Goal: Information Seeking & Learning: Learn about a topic

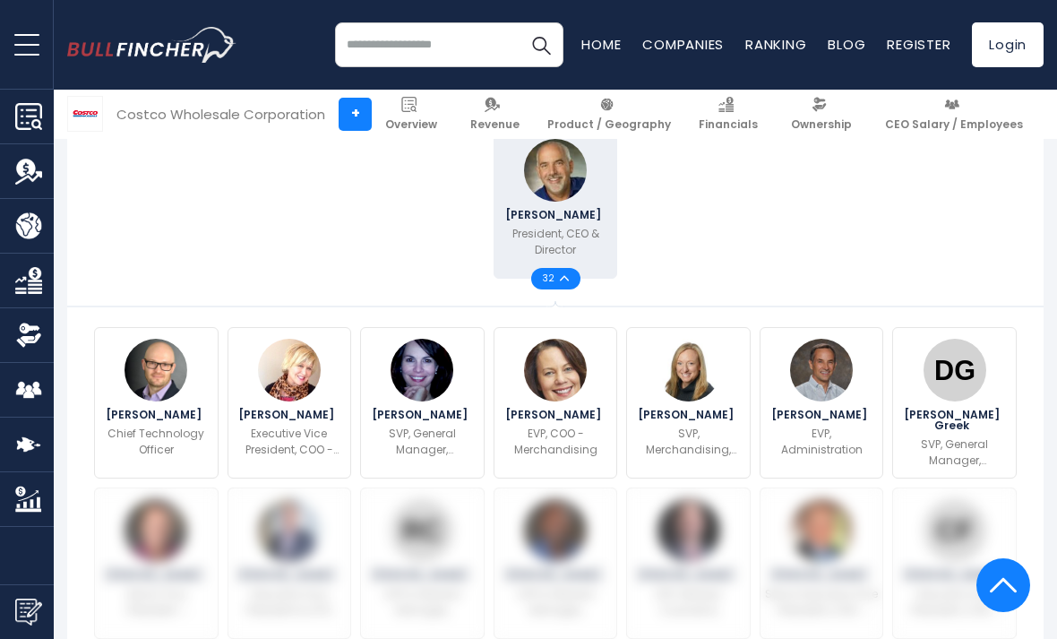
scroll to position [484, 0]
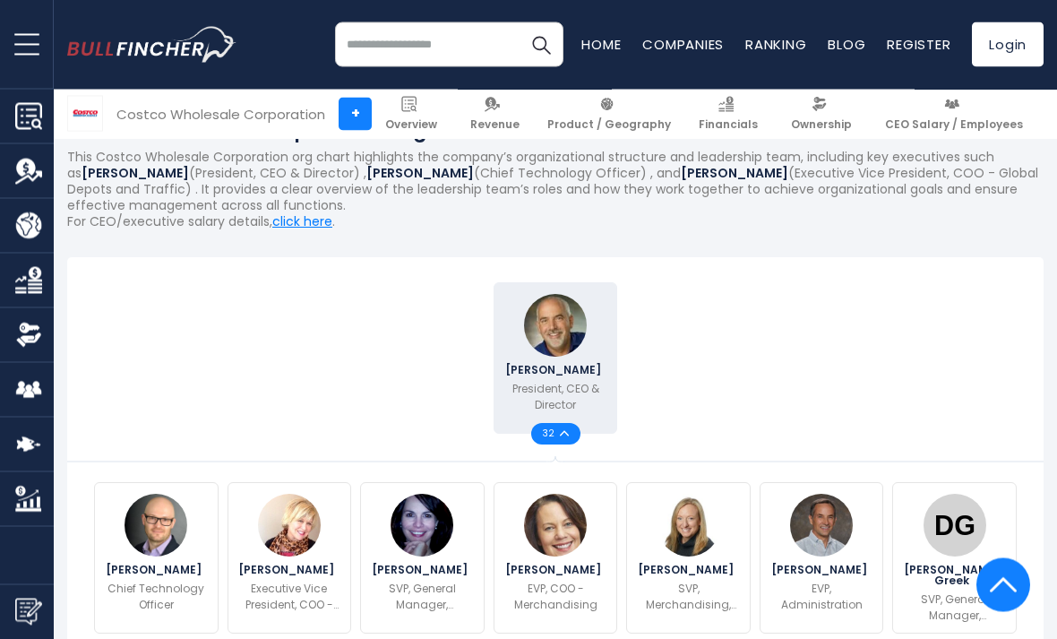
scroll to position [325, 0]
click at [560, 436] on img at bounding box center [564, 433] width 9 height 6
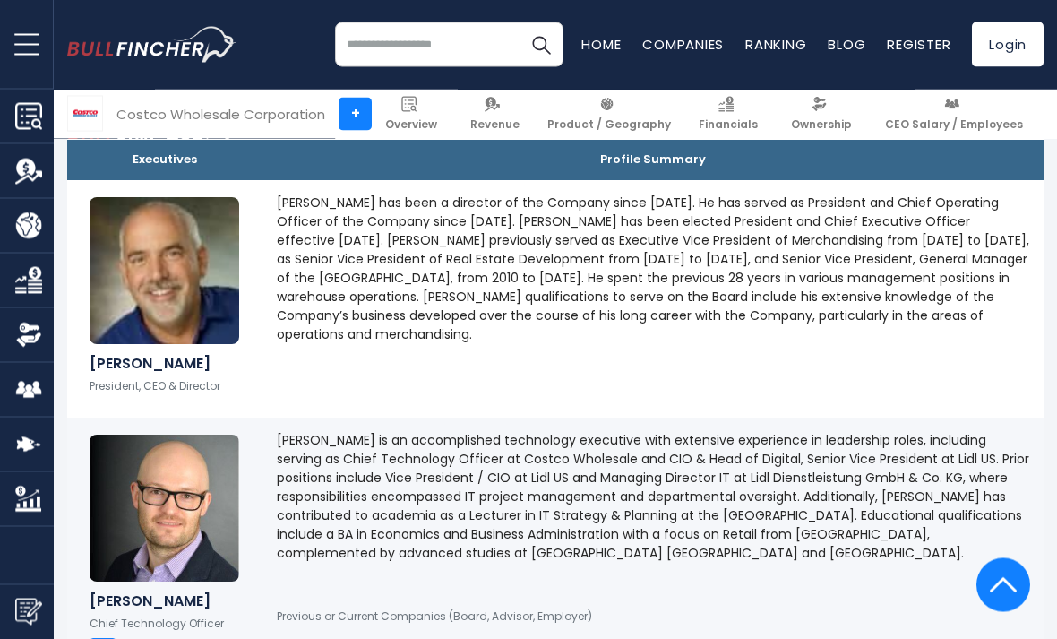
scroll to position [713, 0]
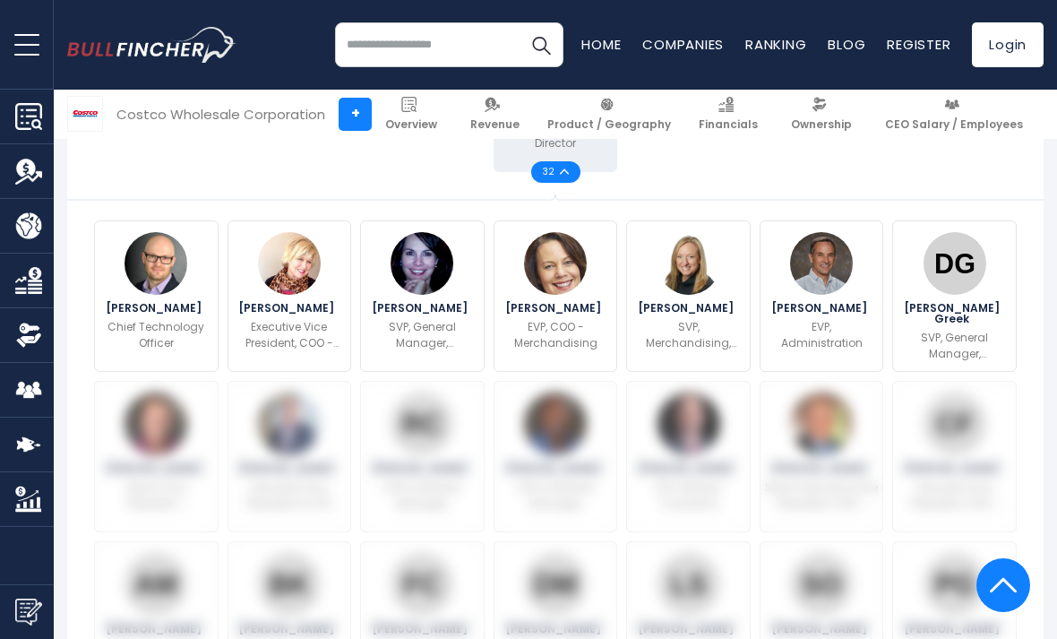
click at [1008, 498] on div "[PERSON_NAME] Executive Vice President, COO - Southwest Division" at bounding box center [954, 456] width 124 height 151
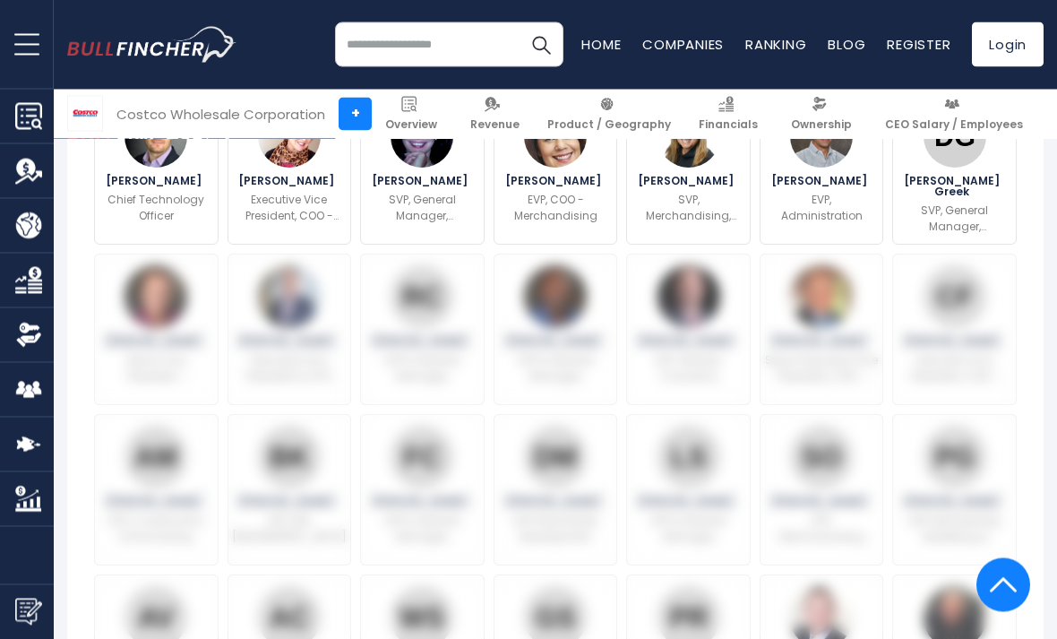
click at [964, 426] on img at bounding box center [954, 457] width 63 height 63
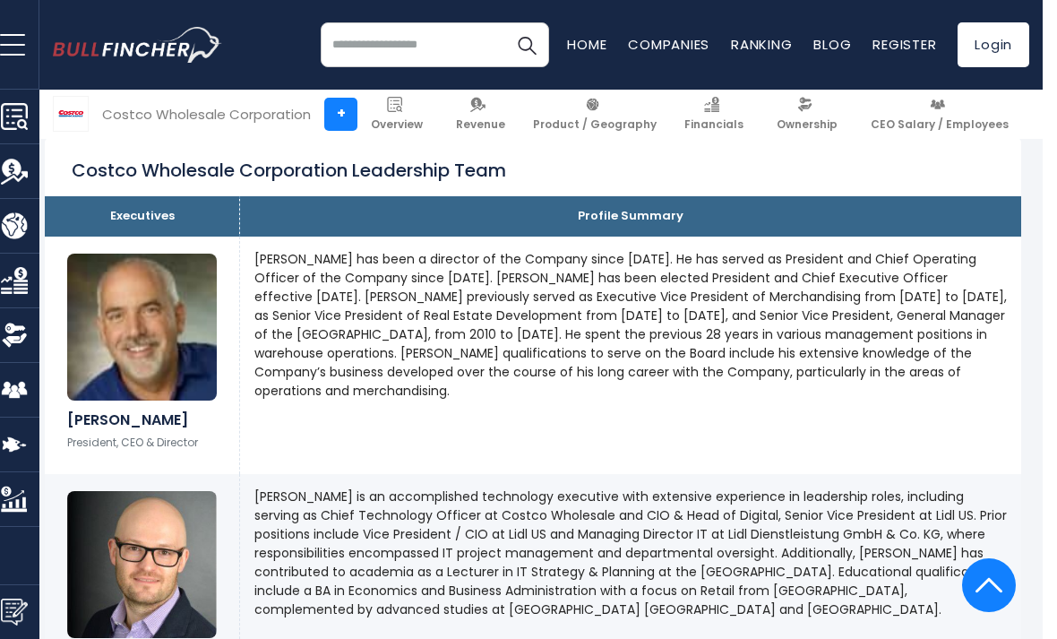
scroll to position [1265, 8]
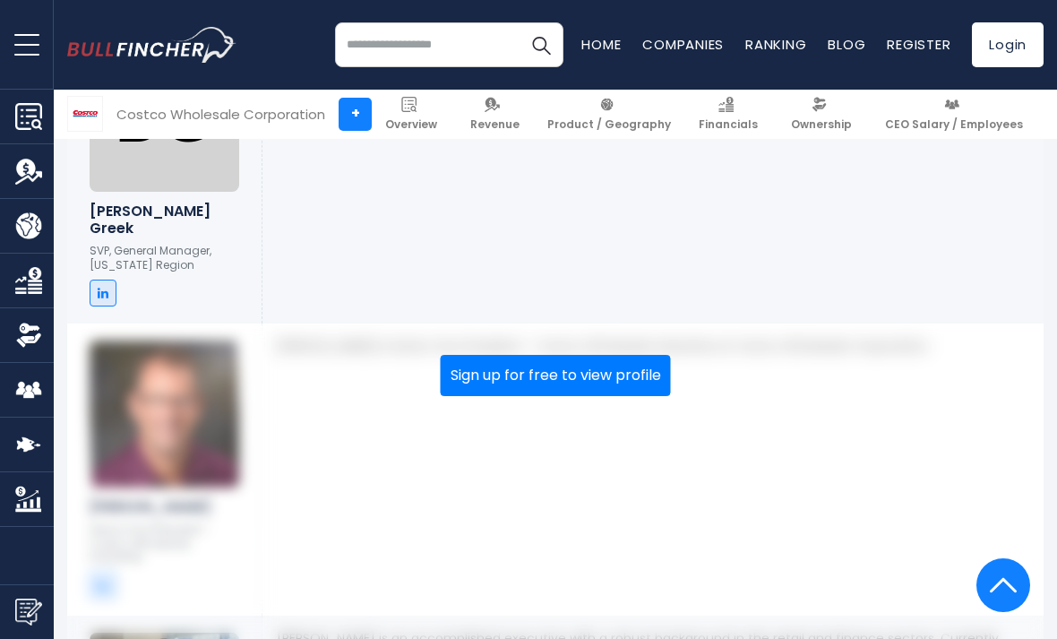
click at [1001, 612] on img at bounding box center [1003, 585] width 27 height 54
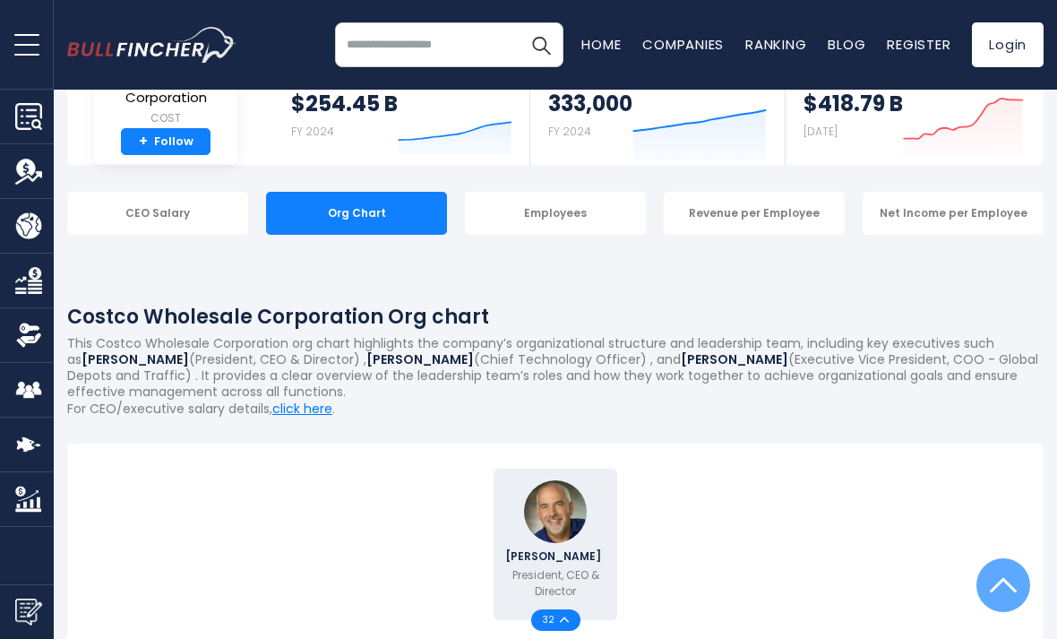
scroll to position [0, 0]
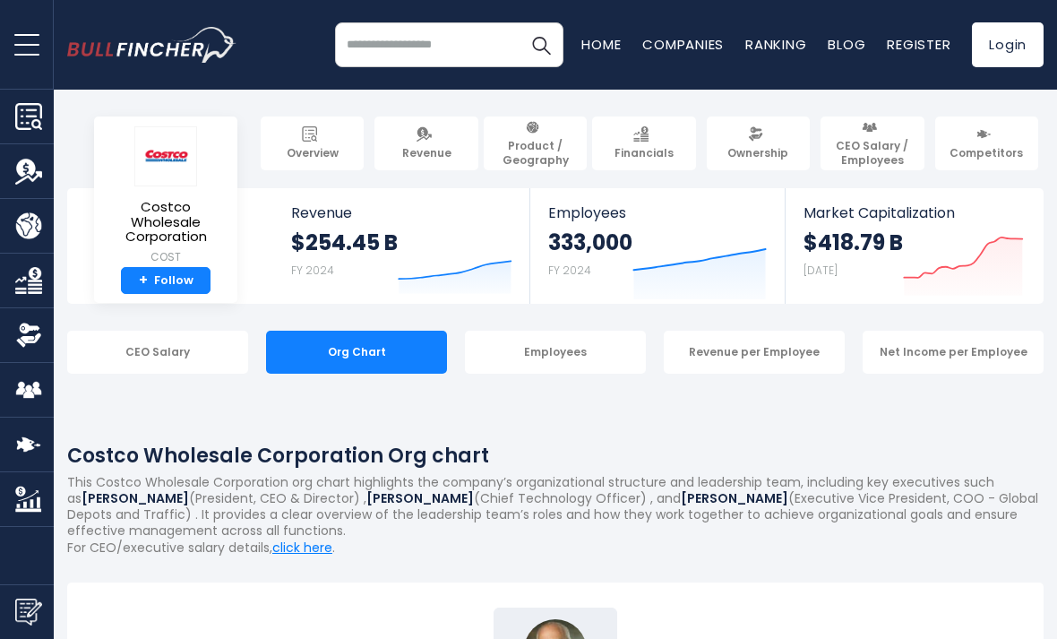
click at [321, 157] on span "Overview" at bounding box center [313, 153] width 52 height 14
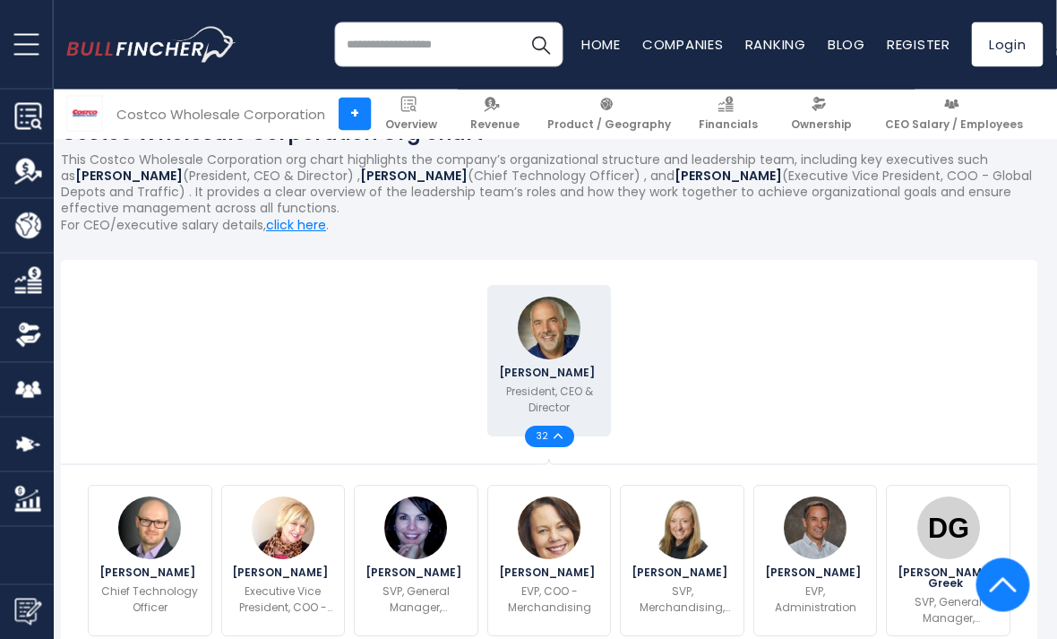
scroll to position [322, 6]
click at [791, 117] on span "Ownership" at bounding box center [821, 124] width 61 height 14
click at [557, 438] on img at bounding box center [557, 436] width 9 height 6
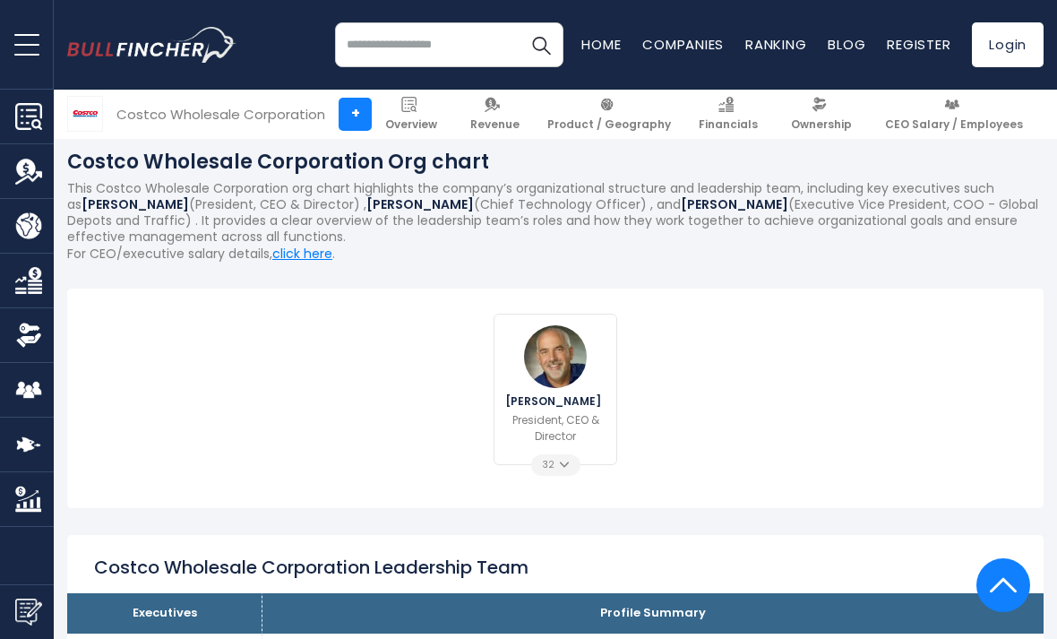
scroll to position [0, 0]
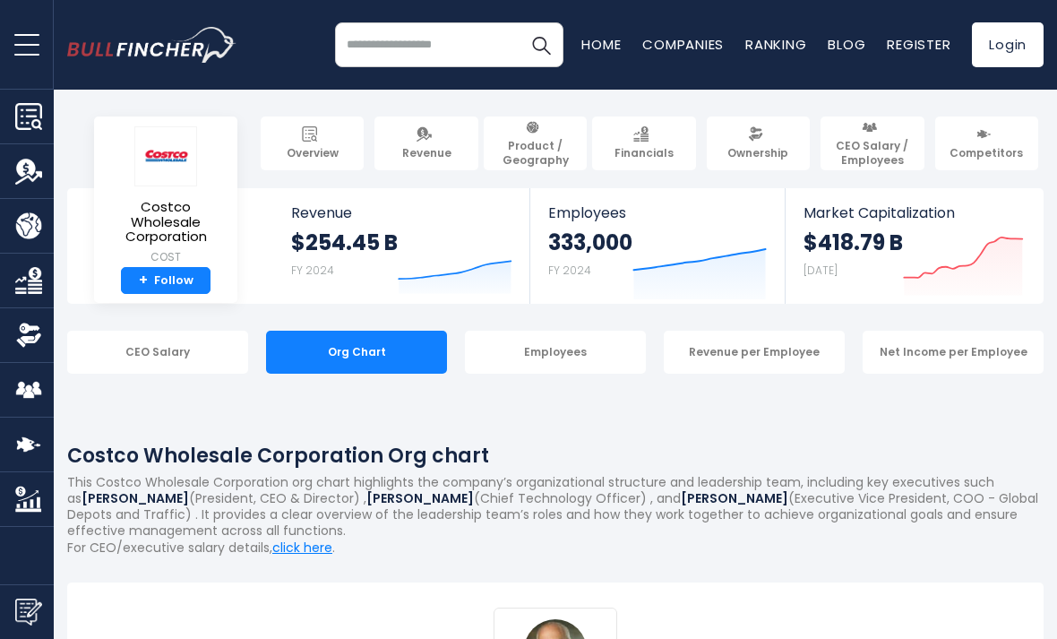
click at [993, 2] on div "Recent searches Trending searches Apple Overview Meta Platforms Financials" at bounding box center [555, 45] width 976 height 90
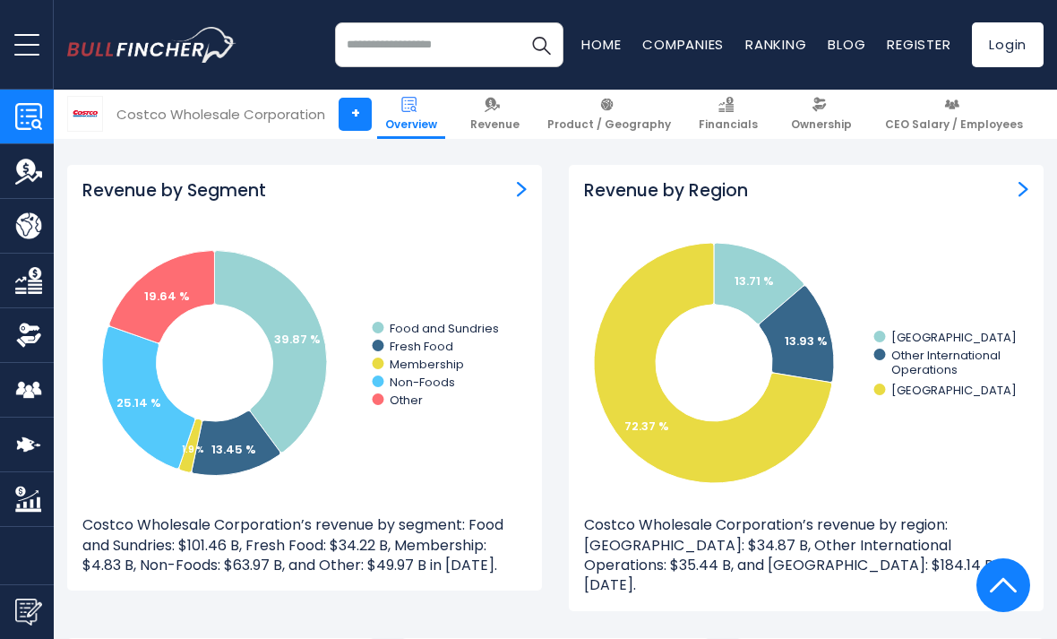
scroll to position [1716, 0]
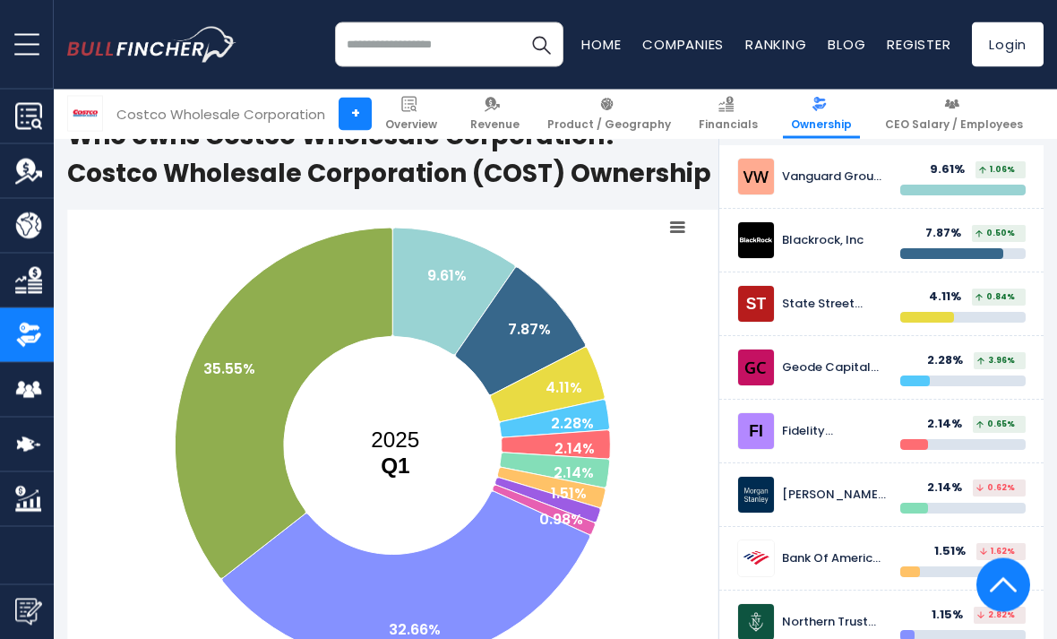
scroll to position [264, 0]
